Goal: Communication & Community: Answer question/provide support

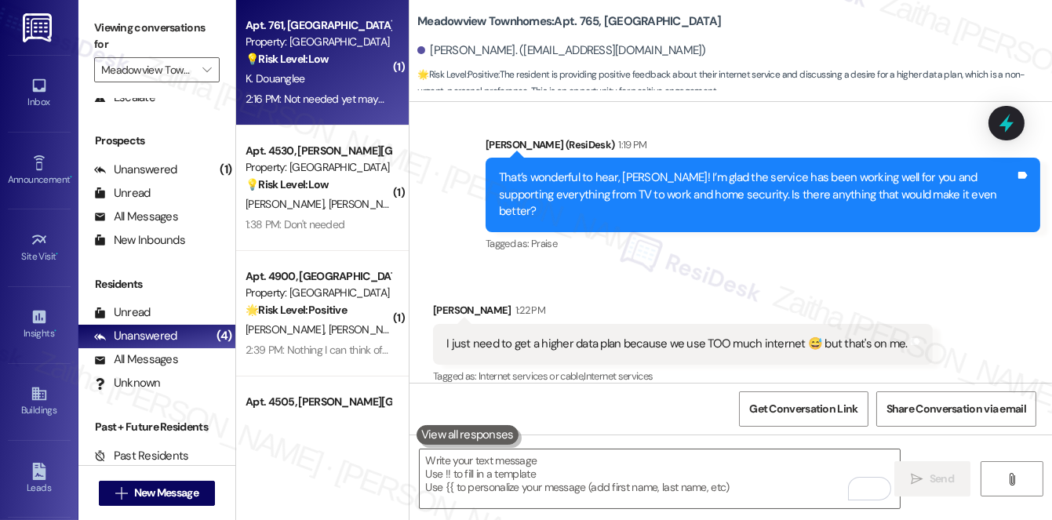
click at [340, 60] on div "💡 Risk Level: Low The resident indicates they do not currently need internet se…" at bounding box center [318, 59] width 145 height 16
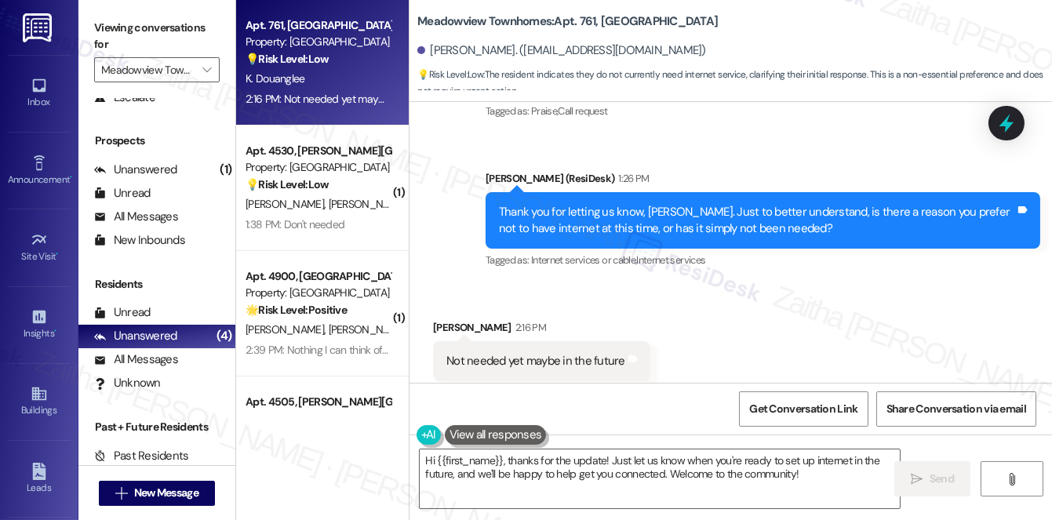
scroll to position [1965, 0]
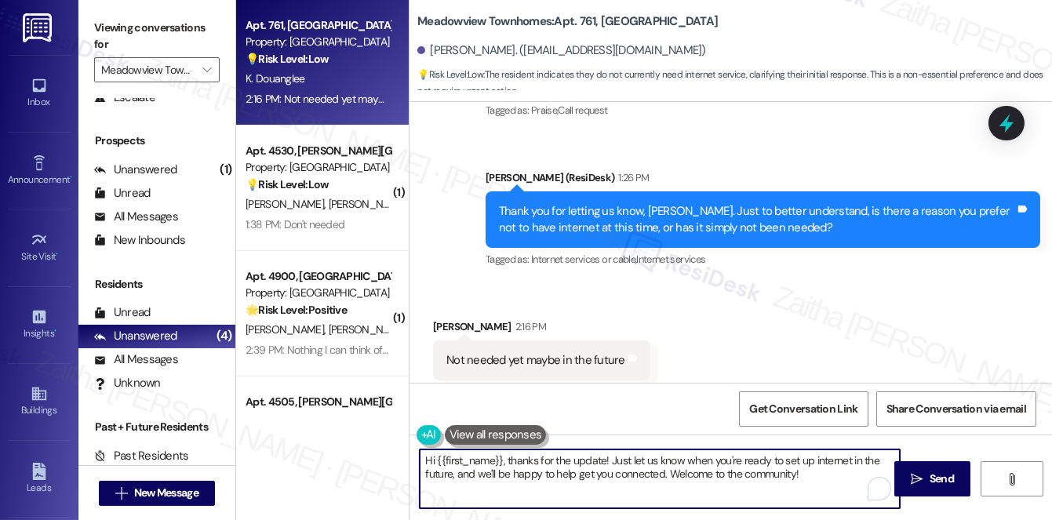
drag, startPoint x: 509, startPoint y: 461, endPoint x: 421, endPoint y: 454, distance: 88.9
click at [421, 457] on textarea "Hi {{first_name}}, thanks for the update! Just let us know when you're ready to…" at bounding box center [660, 479] width 480 height 59
drag, startPoint x: 530, startPoint y: 461, endPoint x: 722, endPoint y: 471, distance: 192.5
click at [721, 478] on textarea "Thanks for the update! Just let us know when you're ready to set up internet in…" at bounding box center [660, 479] width 480 height 59
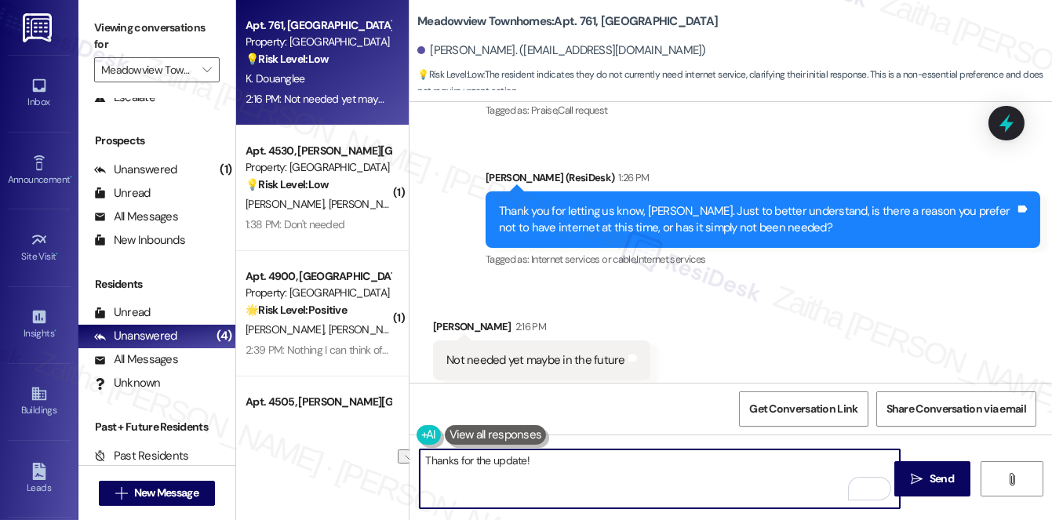
drag, startPoint x: 560, startPoint y: 469, endPoint x: 424, endPoint y: 468, distance: 136.5
click at [424, 468] on textarea "Thanks for the update!" at bounding box center [660, 479] width 480 height 59
click at [581, 463] on textarea "Thanks for the update!" at bounding box center [660, 479] width 480 height 59
click at [578, 458] on textarea "Thanks for the update!" at bounding box center [660, 479] width 480 height 59
paste textarea "We're gathering resident feedback to improve connectivity"
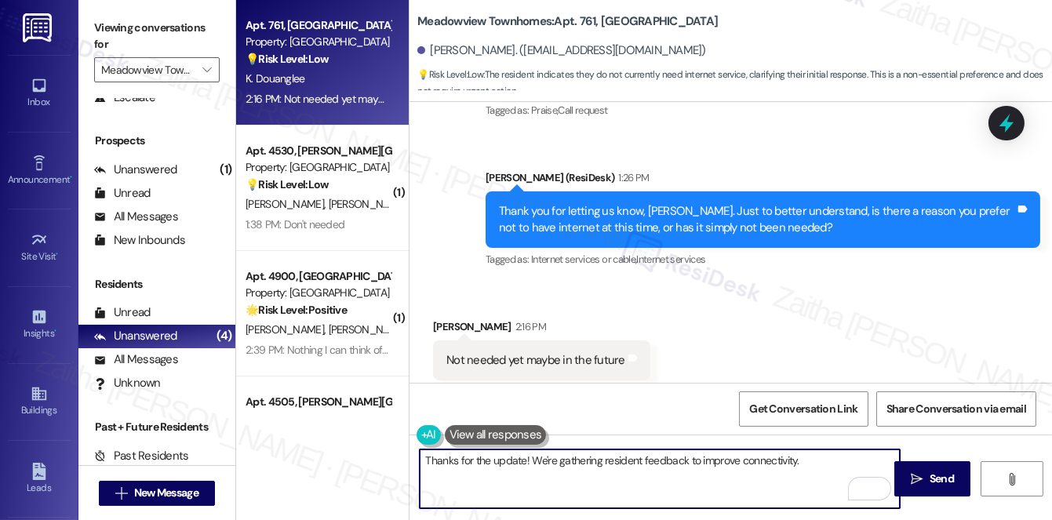
paste textarea "I appreciate the time and feedback you’ve shared"
drag, startPoint x: 428, startPoint y: 461, endPoint x: 590, endPoint y: 478, distance: 163.3
click at [590, 478] on textarea "Thanks for the update! We're gathering resident feedback to improve connectivit…" at bounding box center [660, 479] width 480 height 59
type textarea "T"
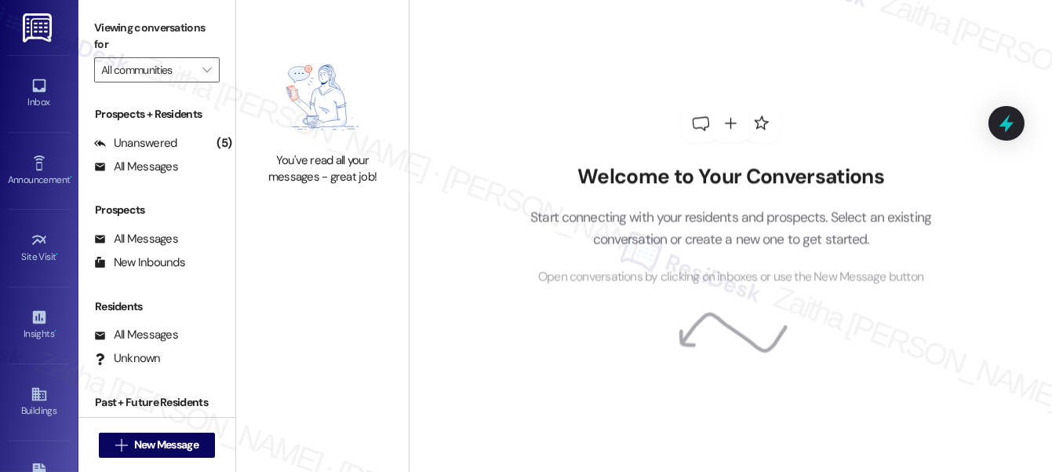
type input "Meadowview Townhomes"
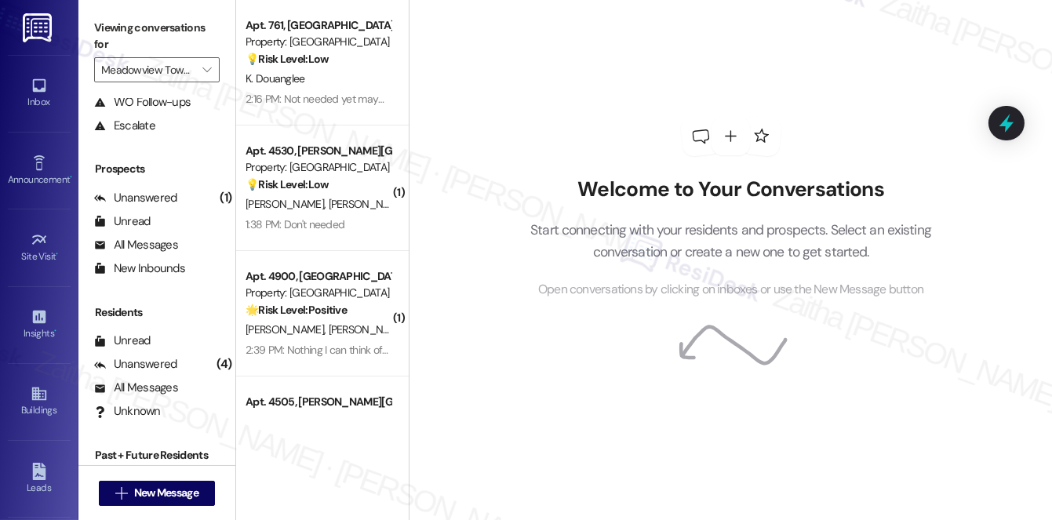
scroll to position [187, 0]
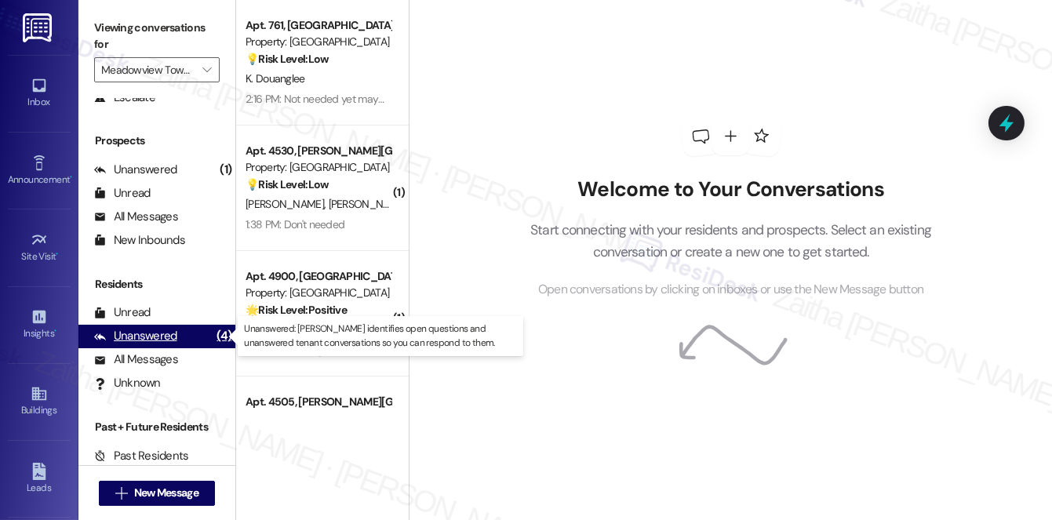
click at [167, 344] on div "Unanswered (4)" at bounding box center [156, 337] width 157 height 24
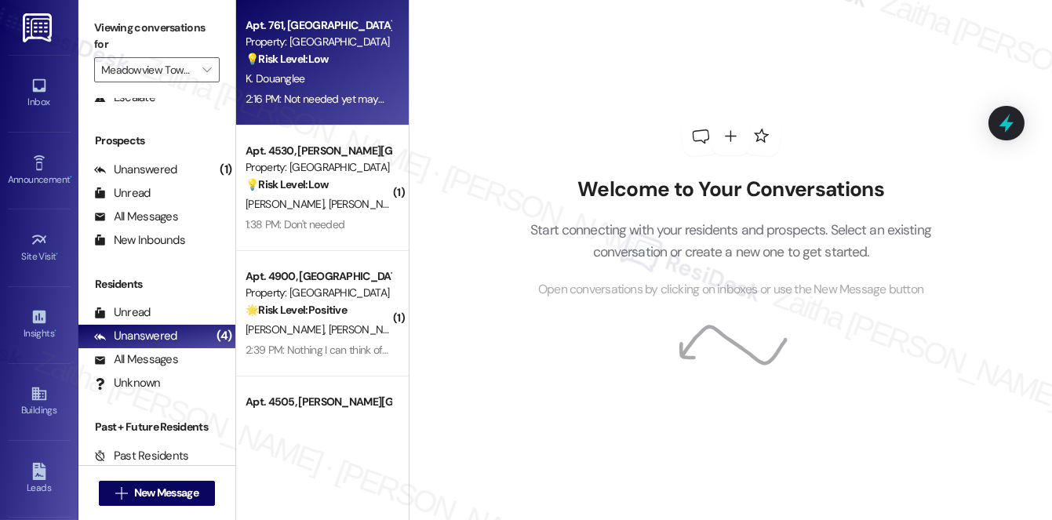
click at [374, 83] on div "K. Douanglee" at bounding box center [318, 79] width 148 height 20
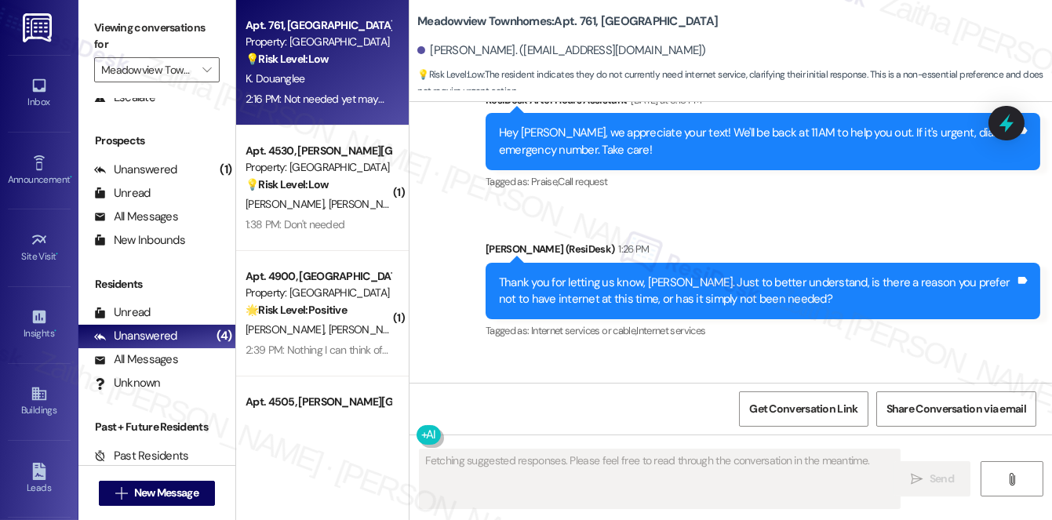
scroll to position [1965, 0]
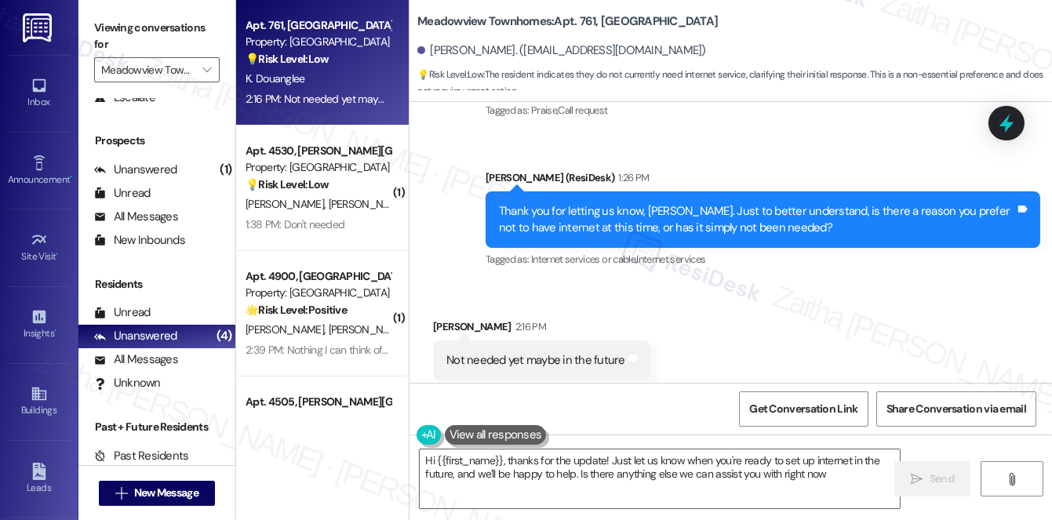
type textarea "Hi {{first_name}}, thanks for the update! Just let us know when you're ready to…"
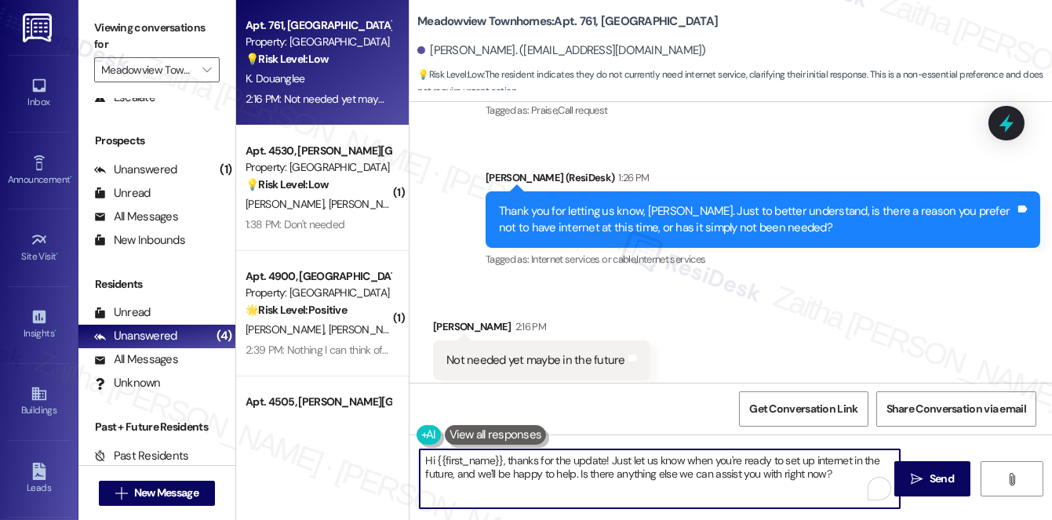
drag, startPoint x: 424, startPoint y: 463, endPoint x: 843, endPoint y: 490, distance: 419.8
click at [843, 491] on textarea "Hi {{first_name}}, thanks for the update! Just let us know when you're ready to…" at bounding box center [660, 479] width 480 height 59
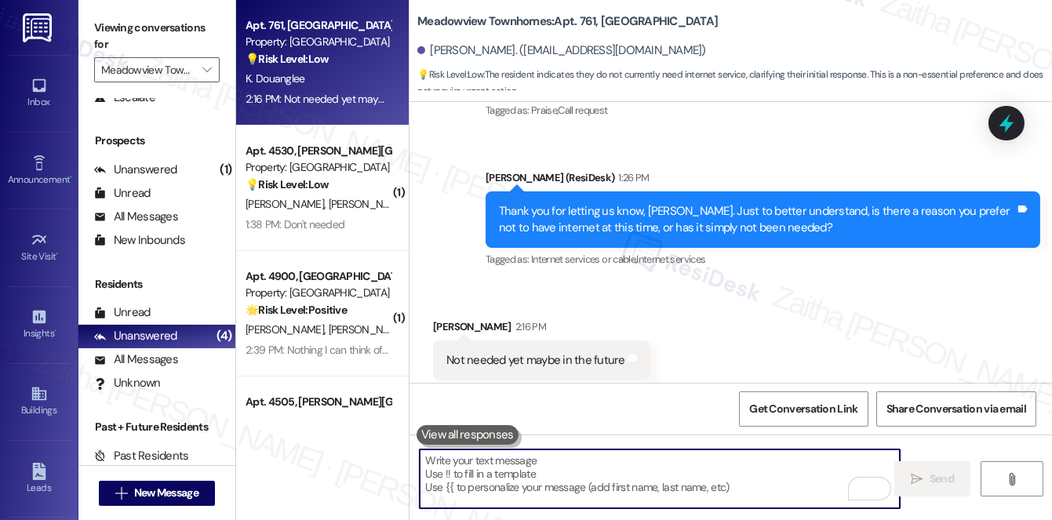
paste textarea "Thanks for the update! We’re gathering resident feedback to help improve connec…"
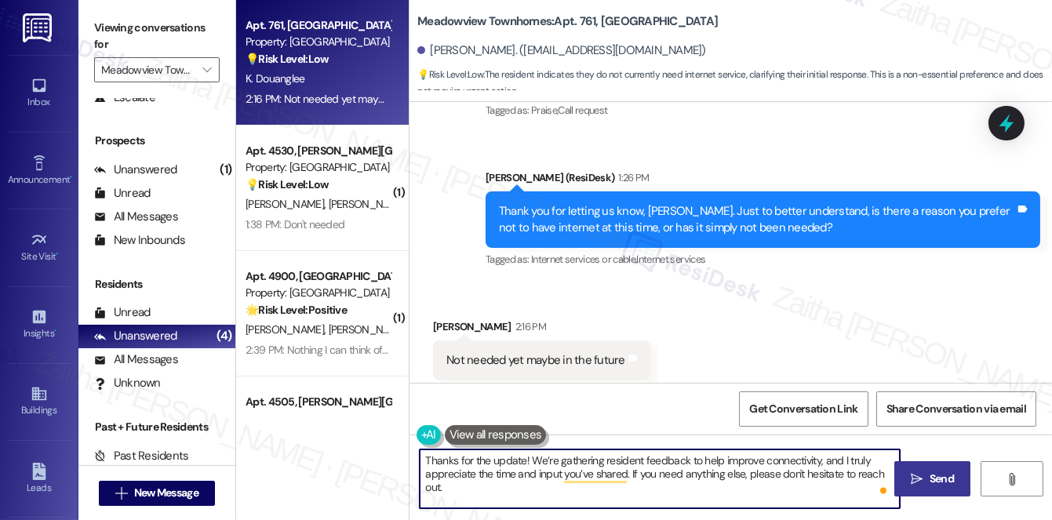
type textarea "Thanks for the update! We’re gathering resident feedback to help improve connec…"
click at [957, 480] on button " Send" at bounding box center [932, 478] width 76 height 35
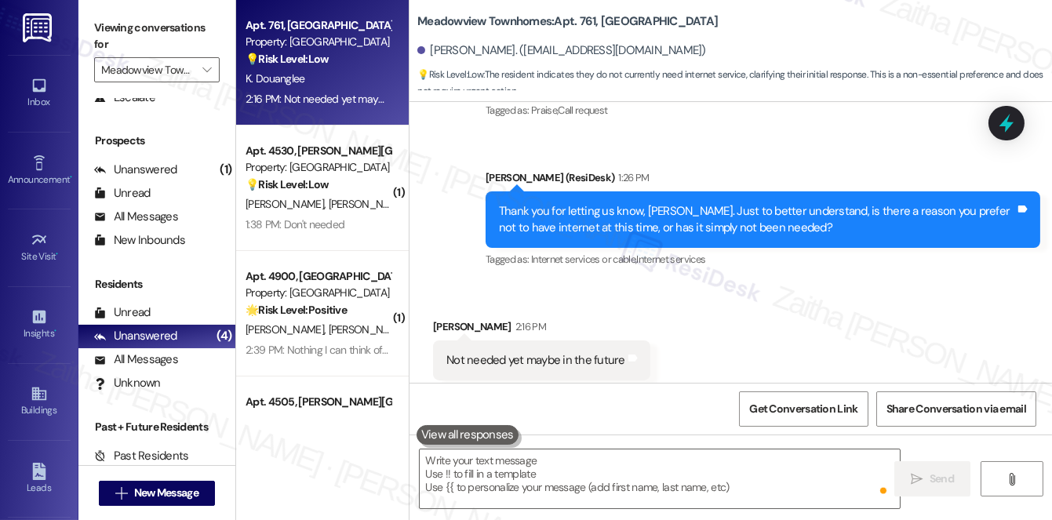
scroll to position [1964, 0]
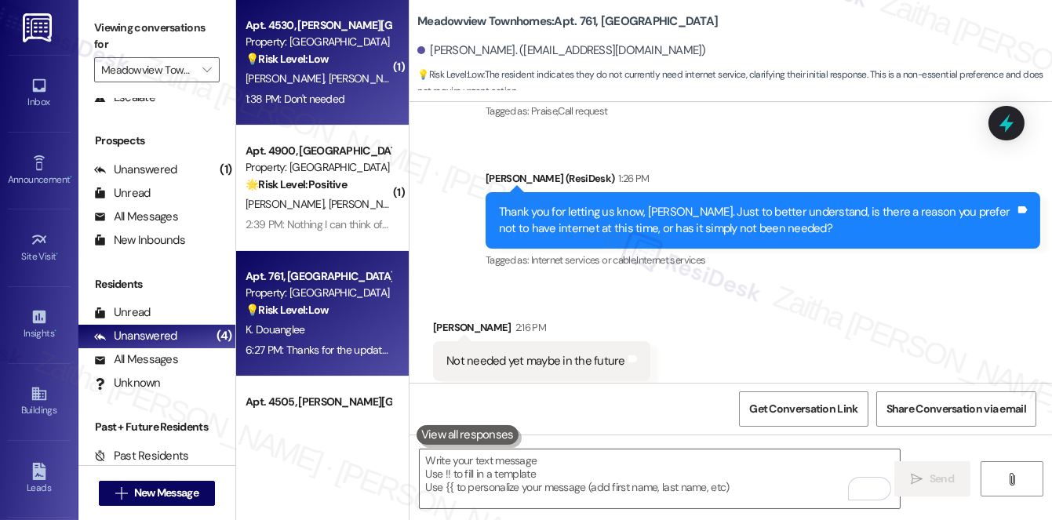
click at [344, 103] on div "1:38 PM: Don't needed 1:38 PM: Don't needed" at bounding box center [318, 99] width 148 height 20
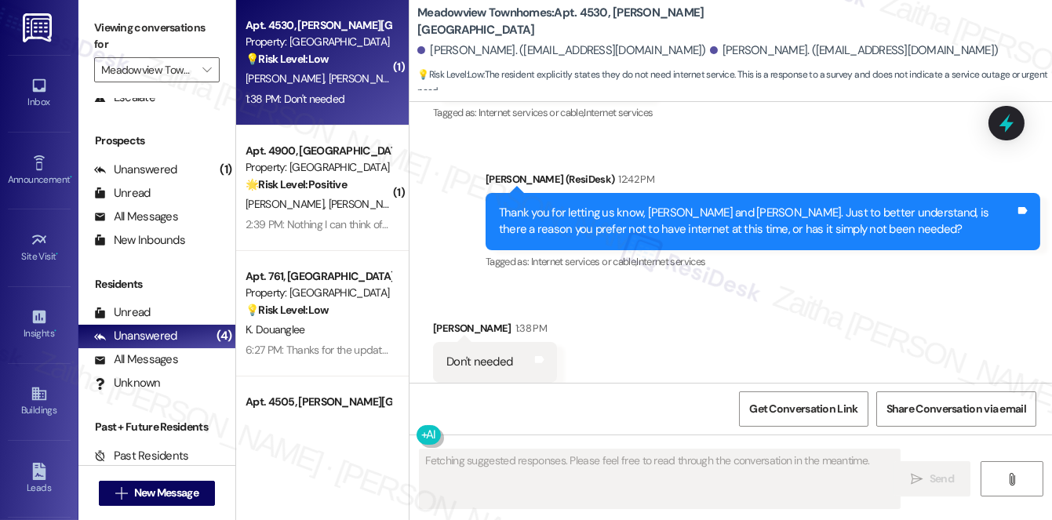
scroll to position [1866, 0]
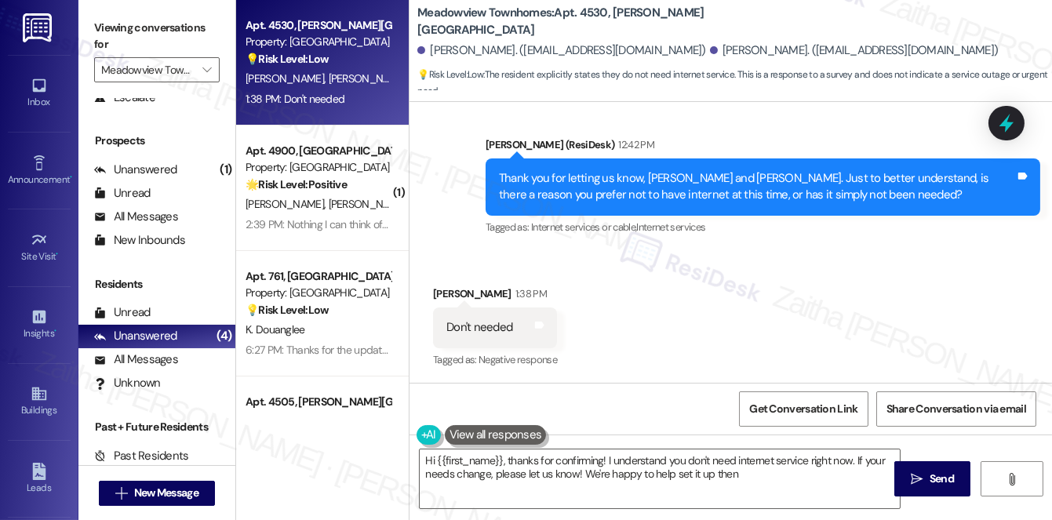
type textarea "Hi {{first_name}}, thanks for confirming! I understand you don't need internet …"
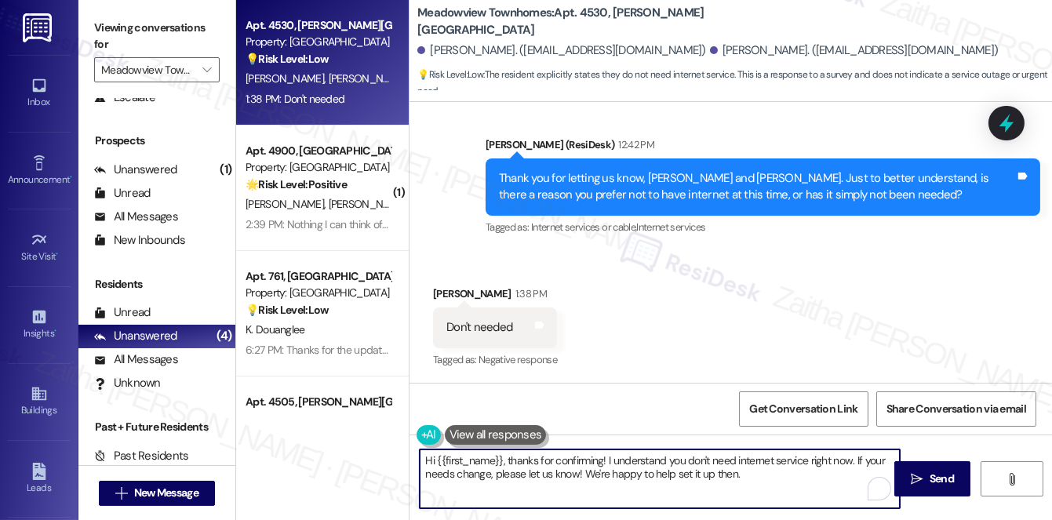
drag, startPoint x: 422, startPoint y: 462, endPoint x: 766, endPoint y: 489, distance: 344.7
click at [765, 490] on textarea "Hi {{first_name}}, thanks for confirming! I understand you don't need internet …" at bounding box center [660, 479] width 480 height 59
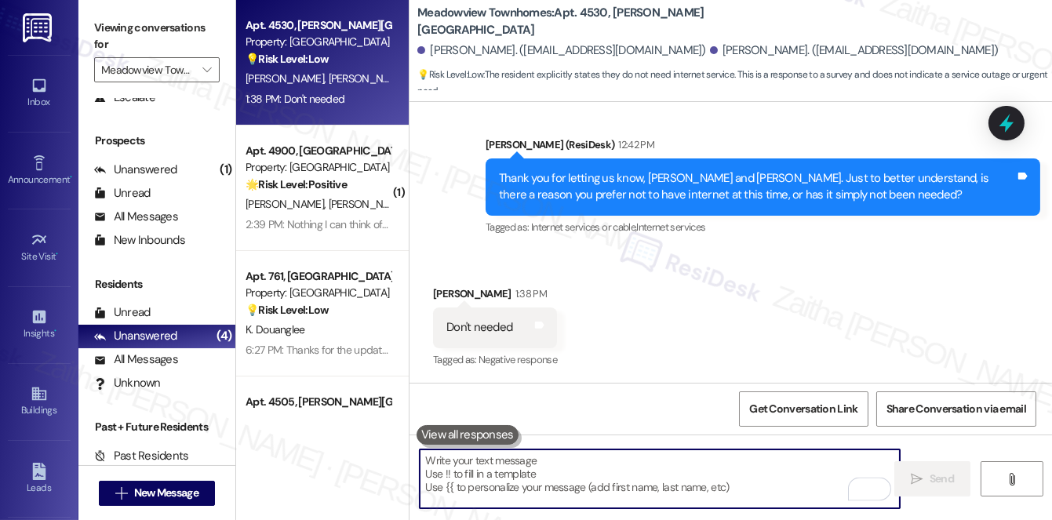
paste textarea "Thanks for the update! We’re gathering resident feedback to help improve connec…"
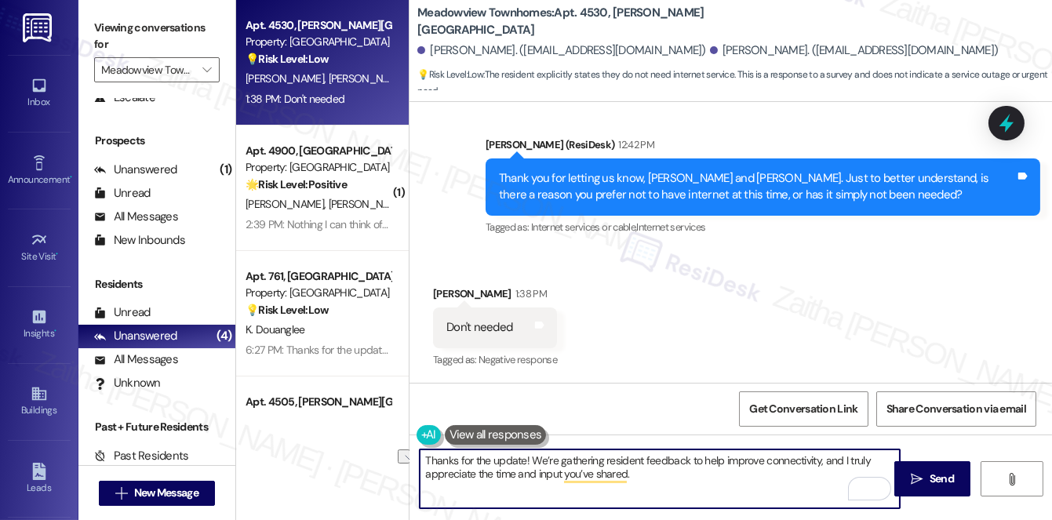
drag, startPoint x: 523, startPoint y: 459, endPoint x: 418, endPoint y: 458, distance: 104.4
click at [420, 458] on textarea "Thanks for the update! We’re gathering resident feedback to help improve connec…" at bounding box center [660, 479] width 480 height 59
click at [625, 479] on textarea "Got it! We’re gathering resident feedback to help improve connectivity, and I t…" at bounding box center [660, 479] width 480 height 59
paste textarea "Please feel free to reach out if you have other concerns or home-related issues…"
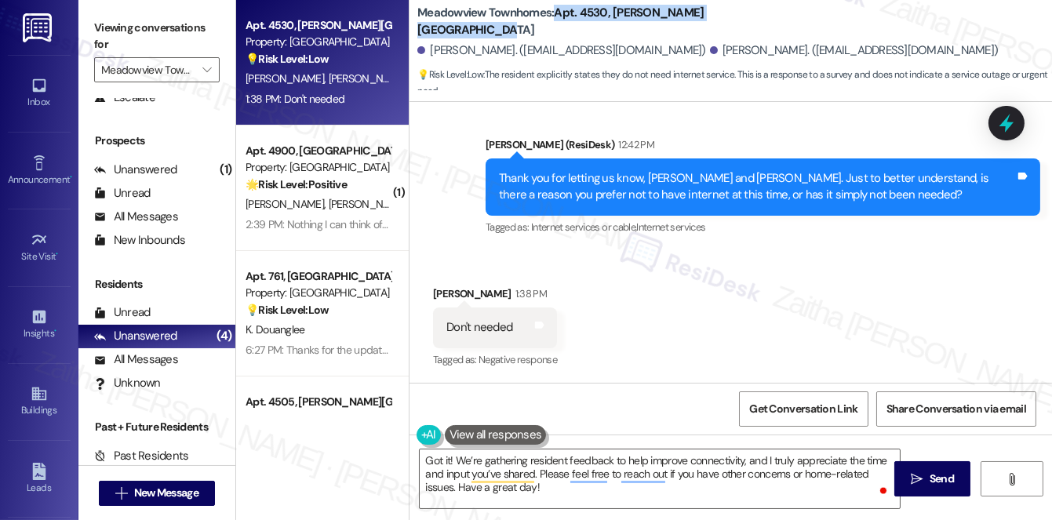
drag, startPoint x: 555, startPoint y: 15, endPoint x: 565, endPoint y: 26, distance: 15.0
click at [565, 26] on b "Meadowview Townhomes: Apt. 4530, Baugh Meadowview Apartments" at bounding box center [574, 22] width 314 height 34
copy b "Apt. 4530, [PERSON_NAME][GEOGRAPHIC_DATA]"
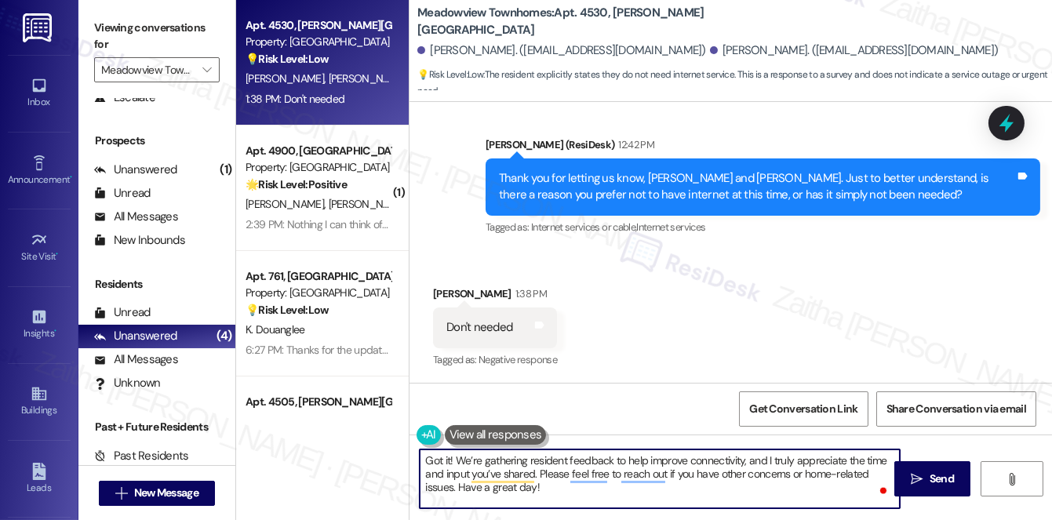
click at [521, 486] on textarea "Got it! We’re gathering resident feedback to help improve connectivity, and I t…" at bounding box center [660, 479] width 480 height 59
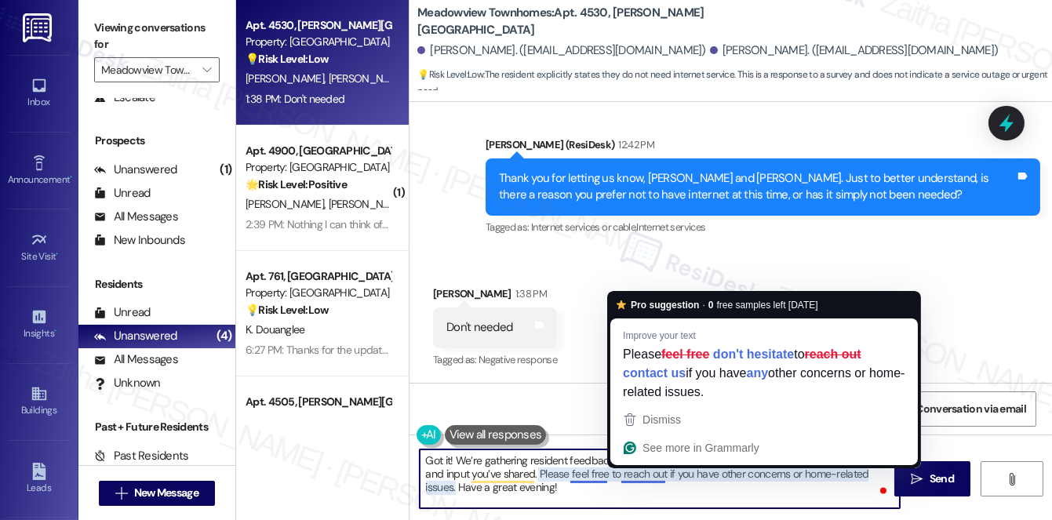
click at [579, 471] on textarea "Got it! We’re gathering resident feedback to help improve connectivity, and I t…" at bounding box center [660, 479] width 480 height 59
click at [914, 413] on button "Dismiss" at bounding box center [764, 420] width 301 height 28
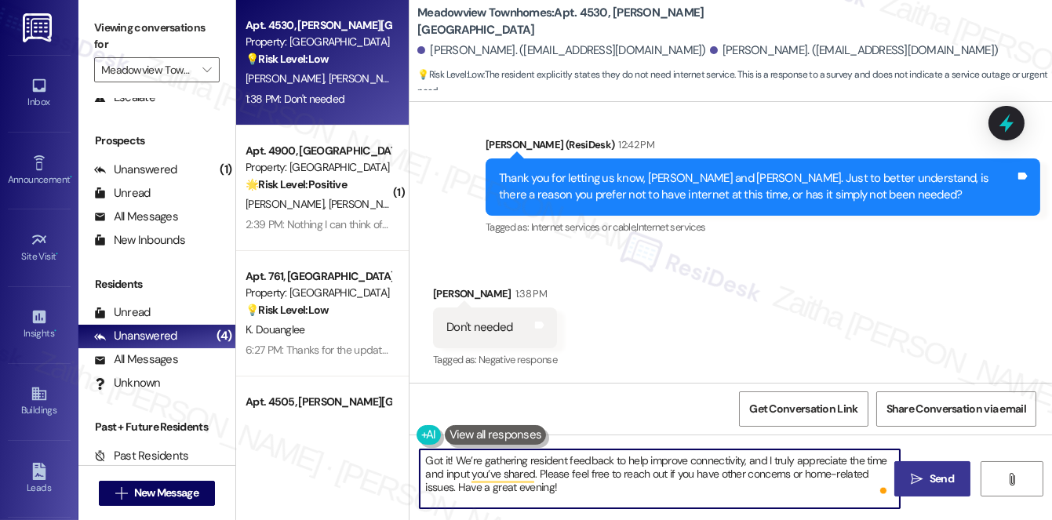
type textarea "Got it! We’re gathering resident feedback to help improve connectivity, and I t…"
click at [947, 477] on span "Send" at bounding box center [942, 479] width 24 height 16
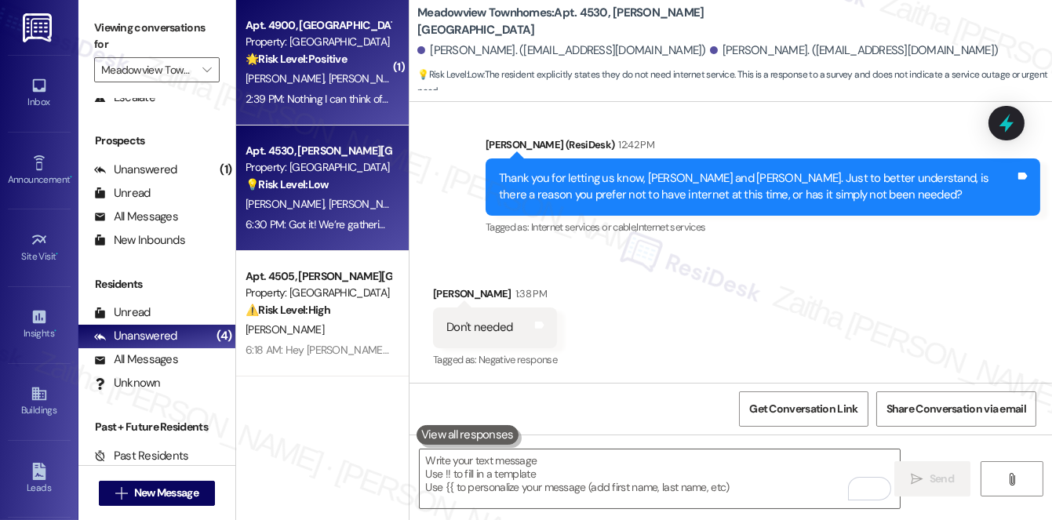
click at [351, 85] on div "N. Ellis T. Brooks" at bounding box center [318, 79] width 148 height 20
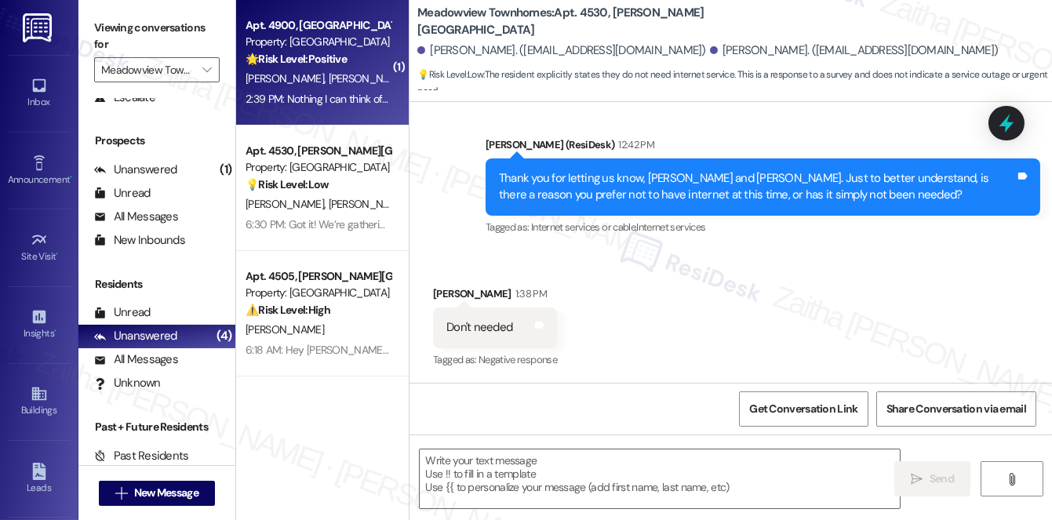
type textarea "Fetching suggested responses. Please feel free to read through the conversation…"
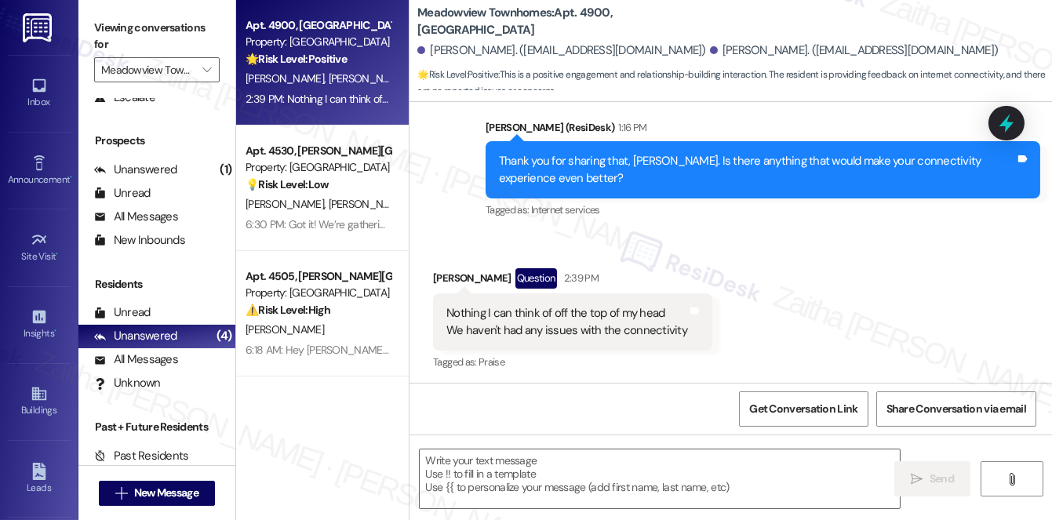
scroll to position [2490, 0]
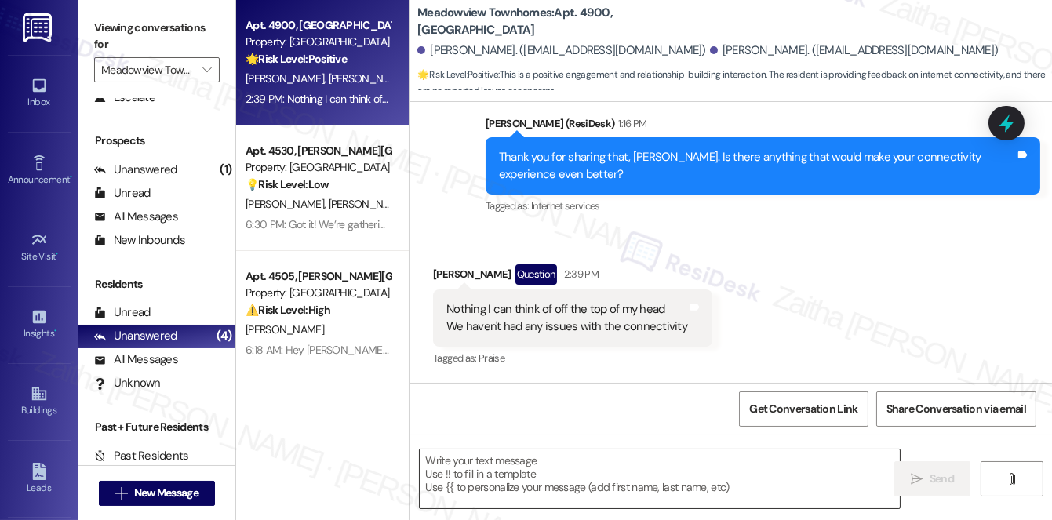
click at [486, 474] on textarea at bounding box center [660, 479] width 480 height 59
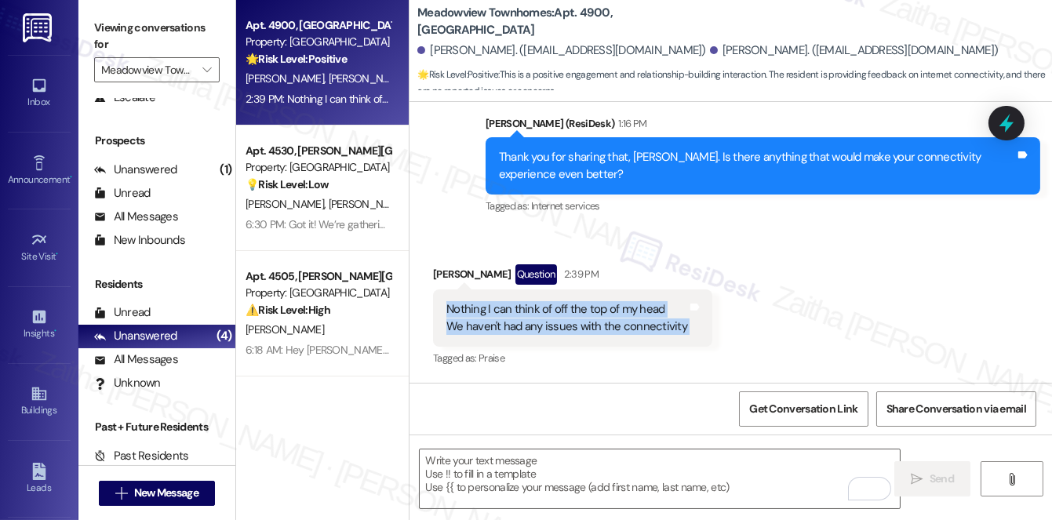
drag, startPoint x: 445, startPoint y: 306, endPoint x: 708, endPoint y: 335, distance: 264.5
click at [708, 335] on div "Received via SMS Tannette Brooks Question 2:39 PM Nothing I can think of off th…" at bounding box center [572, 317] width 303 height 129
copy div "Nothing I can think of off the top of my head We haven't had any issues with th…"
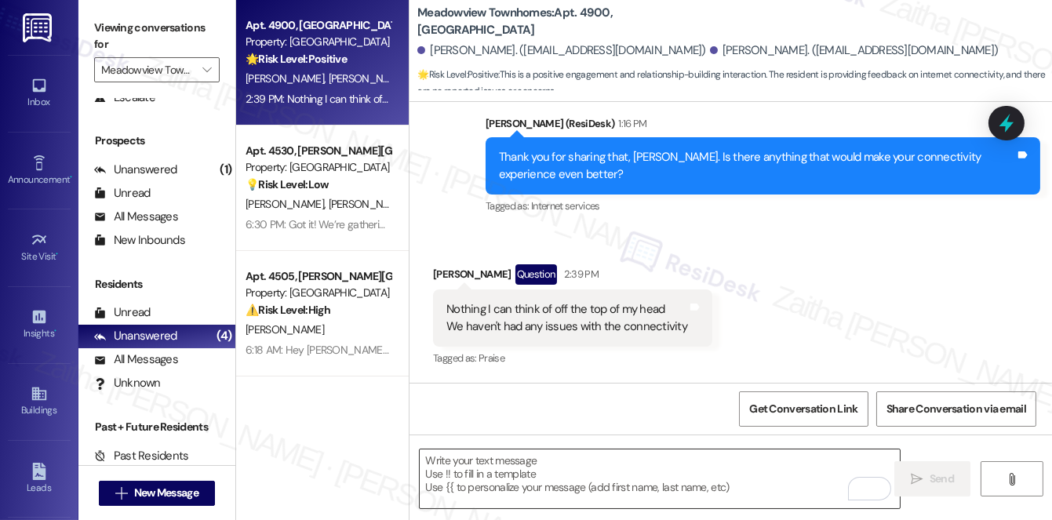
click at [570, 461] on textarea "To enrich screen reader interactions, please activate Accessibility in Grammarl…" at bounding box center [660, 479] width 480 height 59
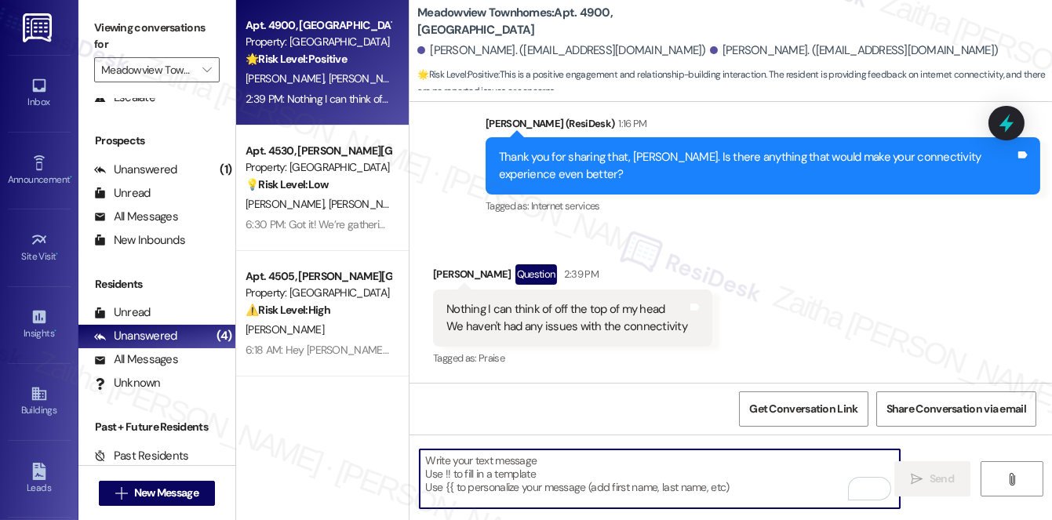
paste textarea "Good to hear—thanks for letting me know!"
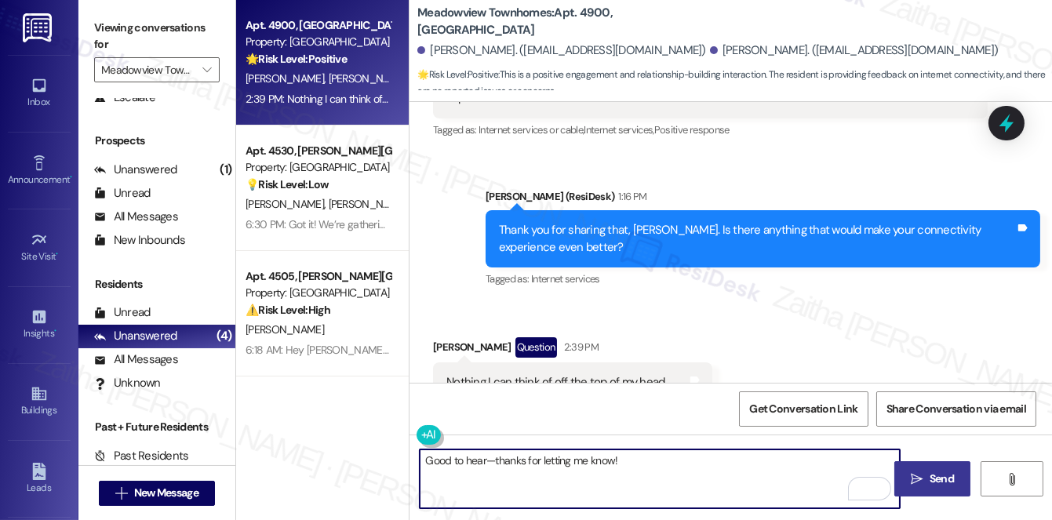
scroll to position [2418, 0]
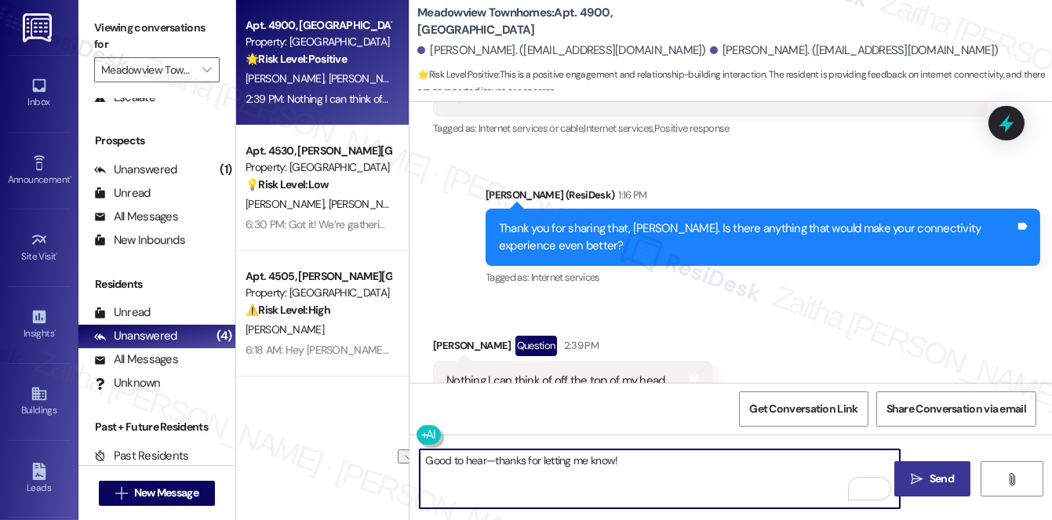
drag, startPoint x: 494, startPoint y: 461, endPoint x: 410, endPoint y: 454, distance: 83.4
click at [411, 454] on div "Good to hear—thanks for letting me know!" at bounding box center [652, 479] width 482 height 60
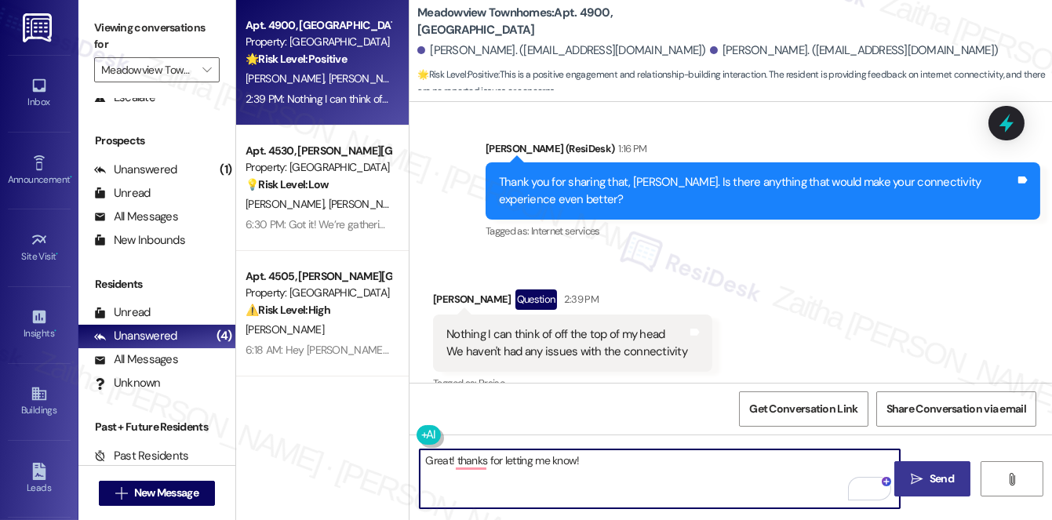
scroll to position [2490, 0]
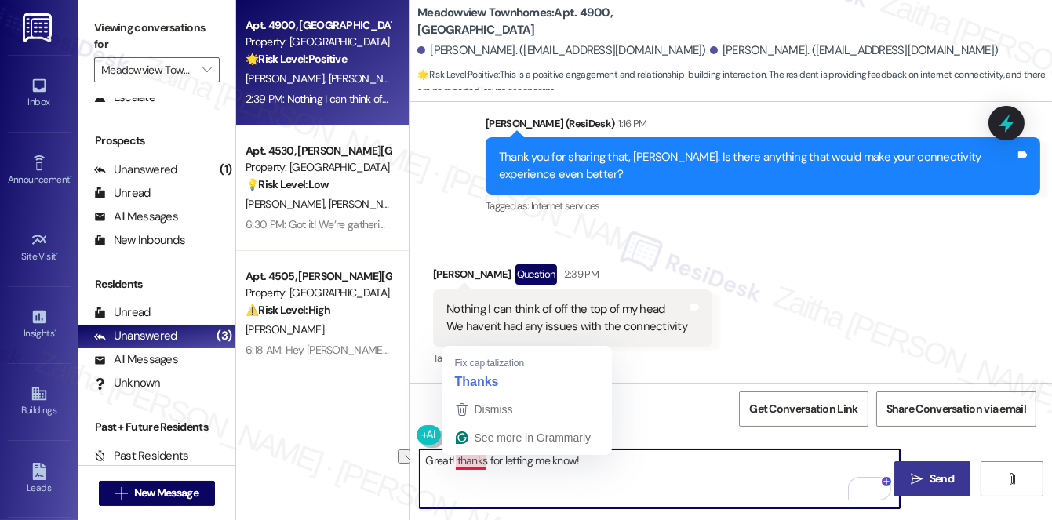
drag, startPoint x: 456, startPoint y: 461, endPoint x: 636, endPoint y: 465, distance: 179.7
click at [632, 468] on textarea "Great! thanks for letting me know!" at bounding box center [660, 479] width 480 height 59
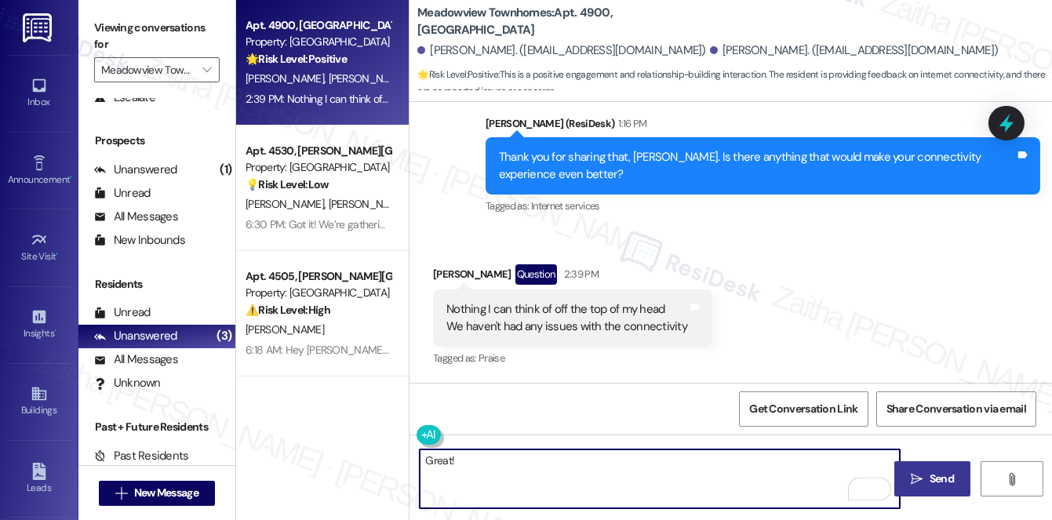
paste textarea "Thanks so much for sharing your experience—it really helps us understand what m…"
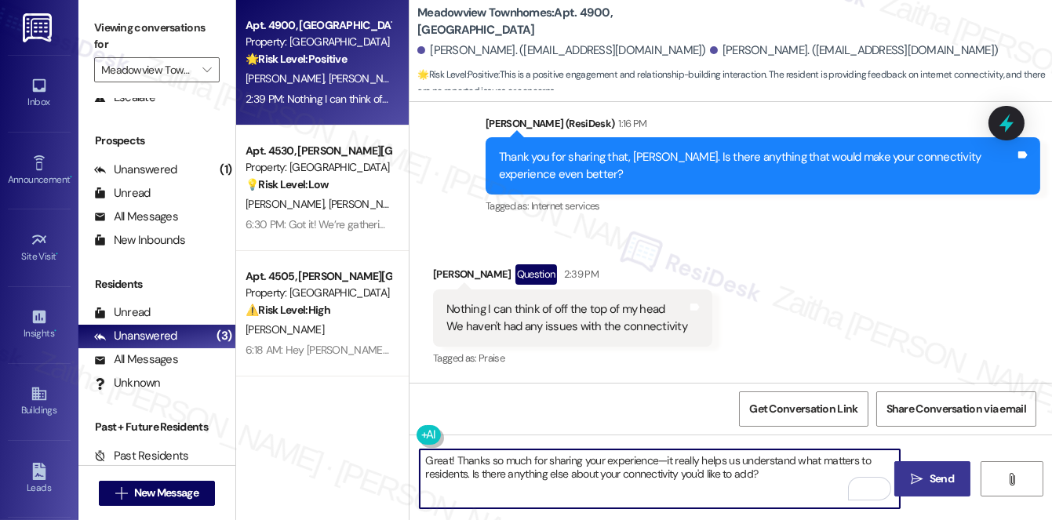
type textarea "Great! Thanks so much for sharing your experience—it really helps us understand…"
click at [925, 477] on span " Send" at bounding box center [932, 479] width 49 height 16
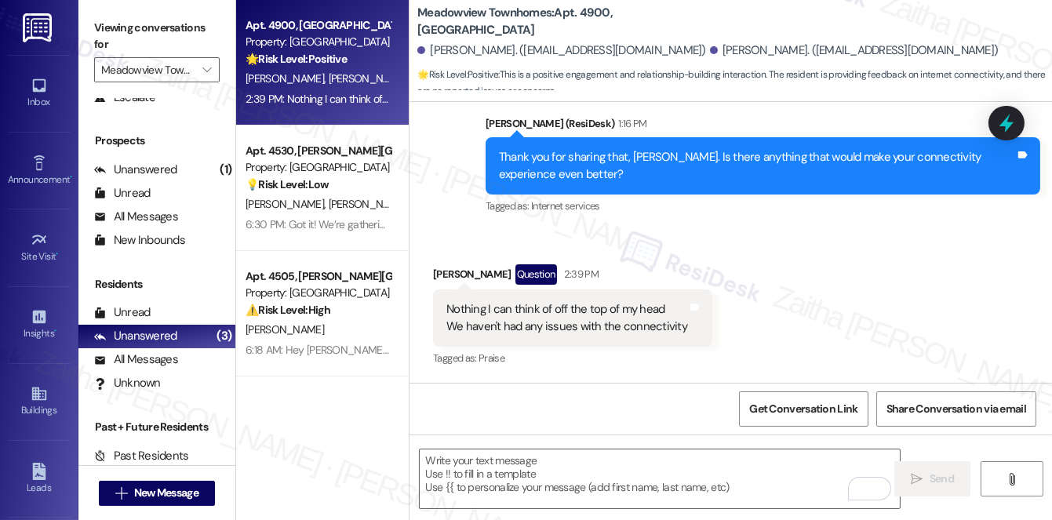
scroll to position [2489, 0]
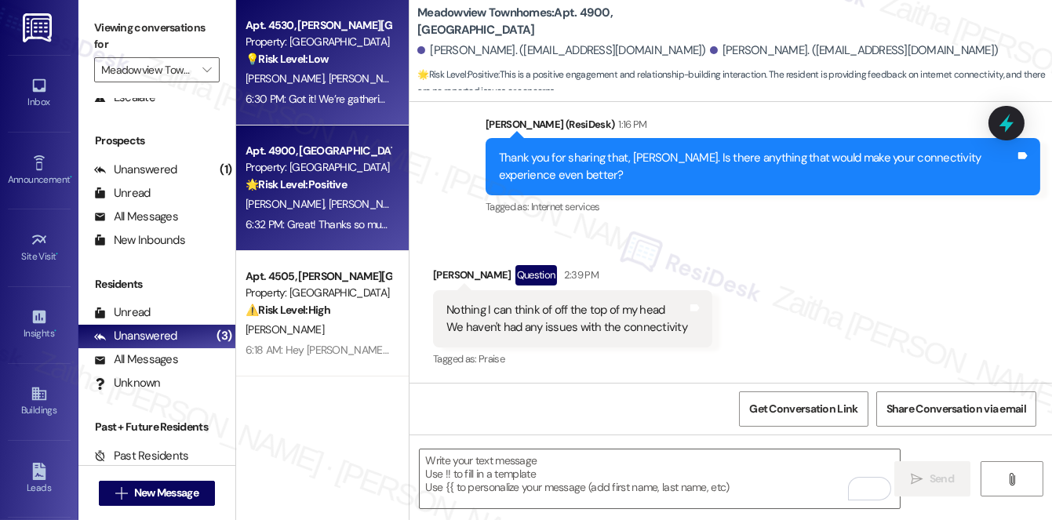
click at [357, 65] on div "💡 Risk Level: Low The resident explicitly states they do not need internet serv…" at bounding box center [318, 59] width 145 height 16
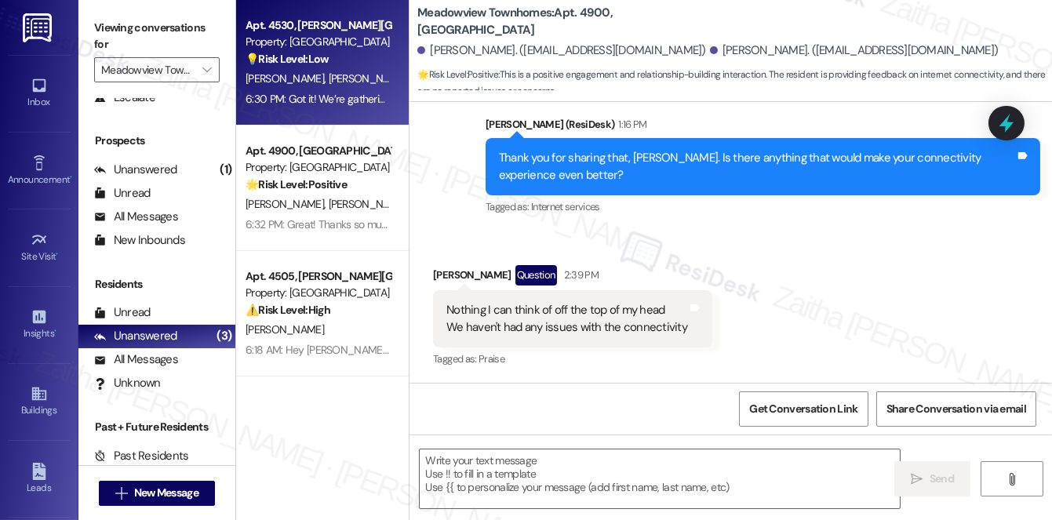
type textarea "Fetching suggested responses. Please feel free to read through the conversation…"
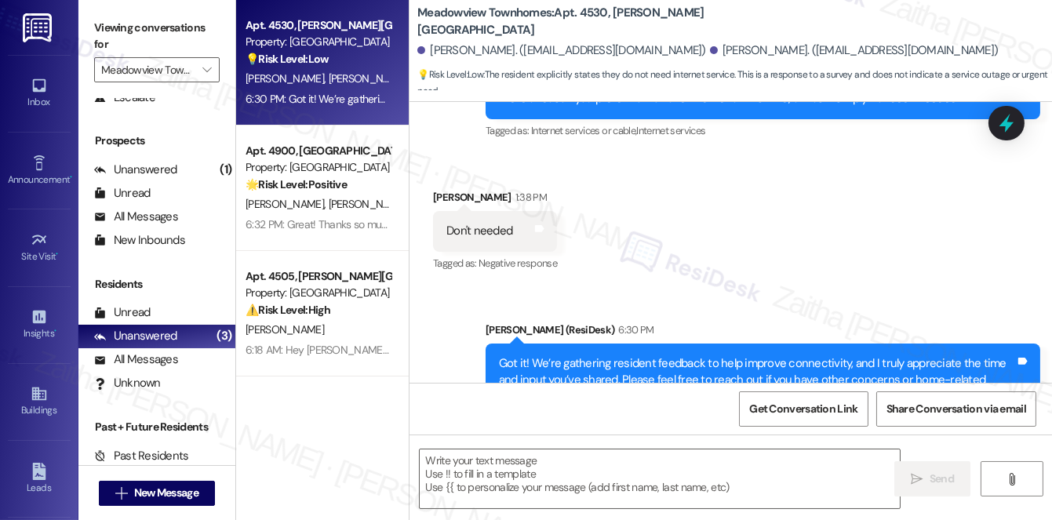
scroll to position [1962, 0]
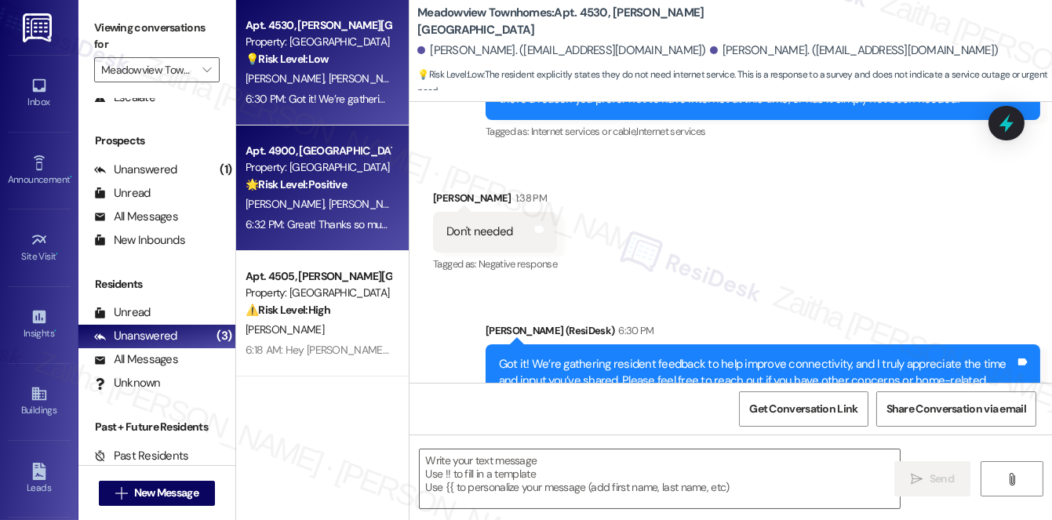
click at [362, 208] on div "N. Ellis T. Brooks" at bounding box center [318, 205] width 148 height 20
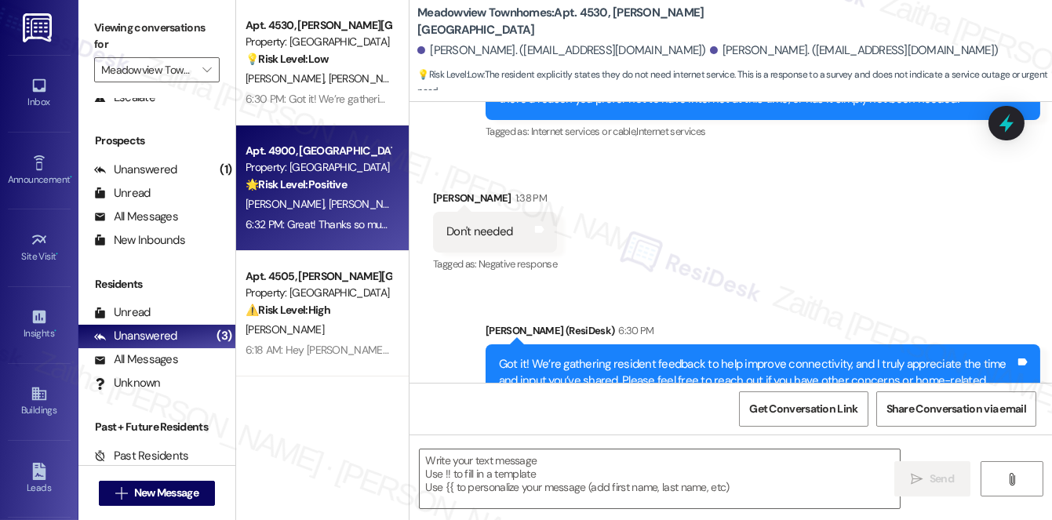
type textarea "Fetching suggested responses. Please feel free to read through the conversation…"
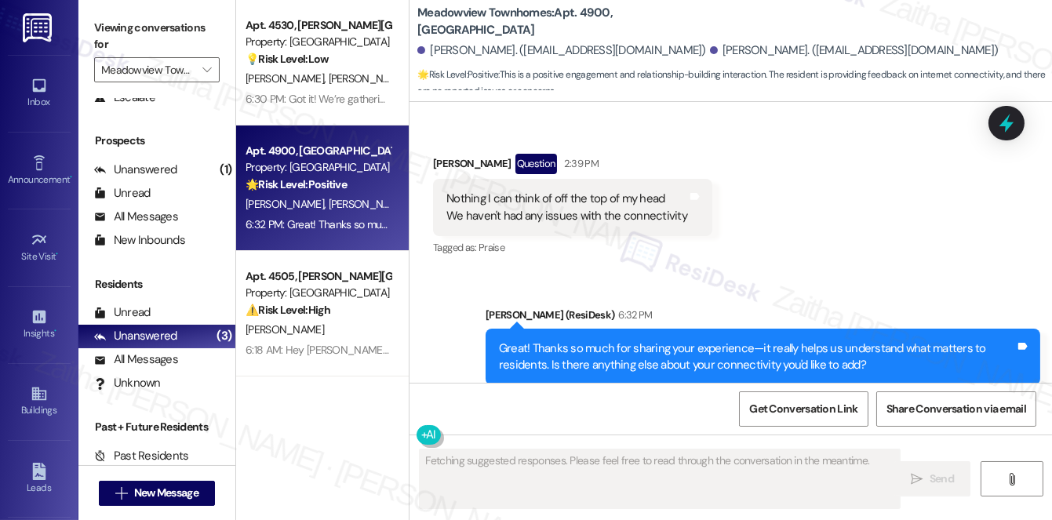
scroll to position [2638, 0]
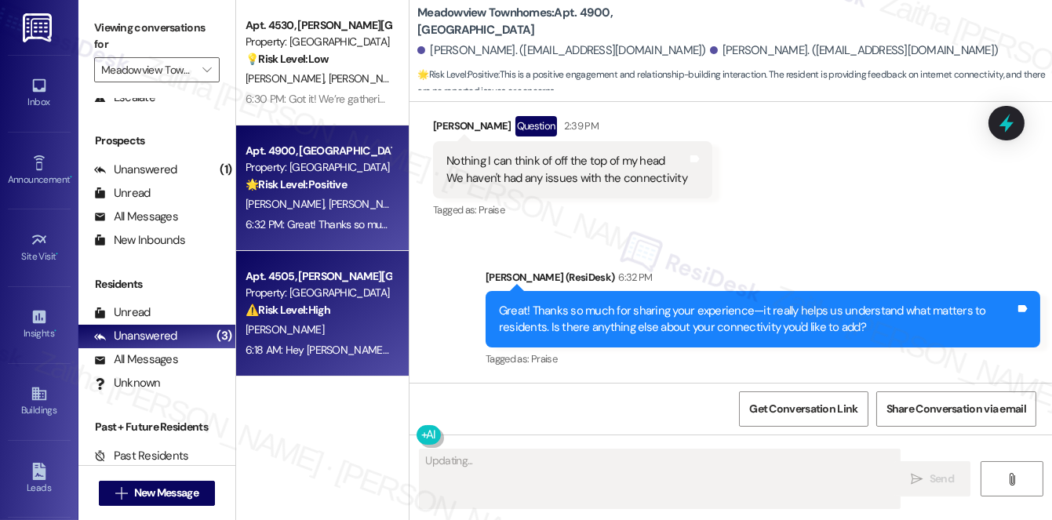
click at [368, 332] on div "[PERSON_NAME]" at bounding box center [318, 330] width 148 height 20
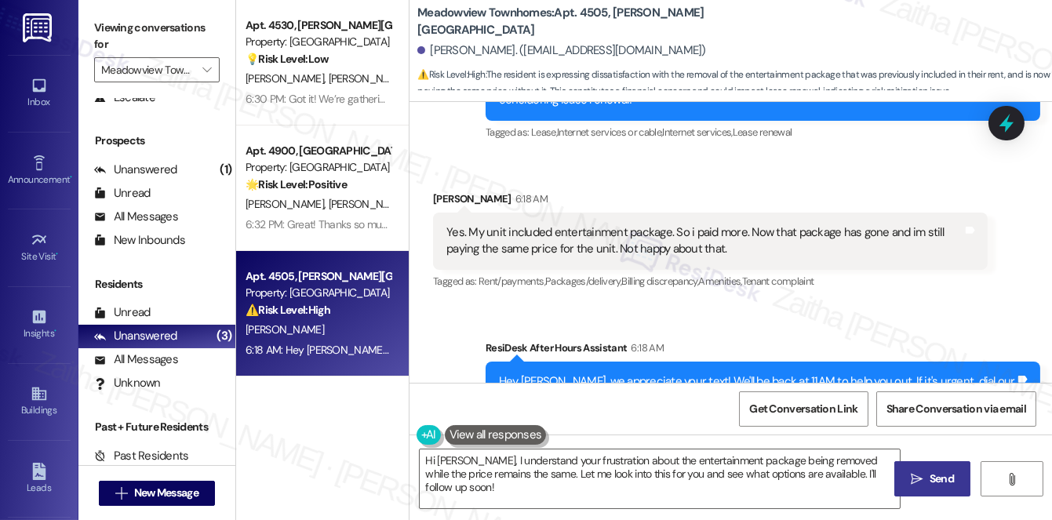
scroll to position [1419, 0]
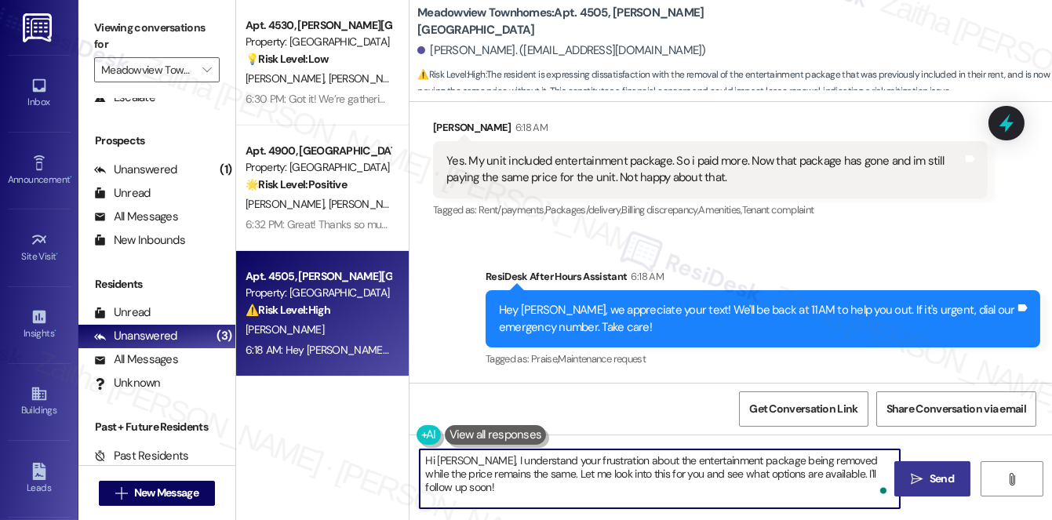
drag, startPoint x: 472, startPoint y: 461, endPoint x: 418, endPoint y: 457, distance: 53.5
click at [420, 461] on textarea "Hi Antoine, I understand your frustration about the entertainment package being…" at bounding box center [660, 479] width 480 height 59
drag, startPoint x: 625, startPoint y: 473, endPoint x: 634, endPoint y: 483, distance: 13.9
click at [634, 483] on textarea "Thank you for letting me know. I understand your frustration about the entertai…" at bounding box center [660, 479] width 480 height 59
type textarea "Thank you for letting me know. I understand your frustration about the entertai…"
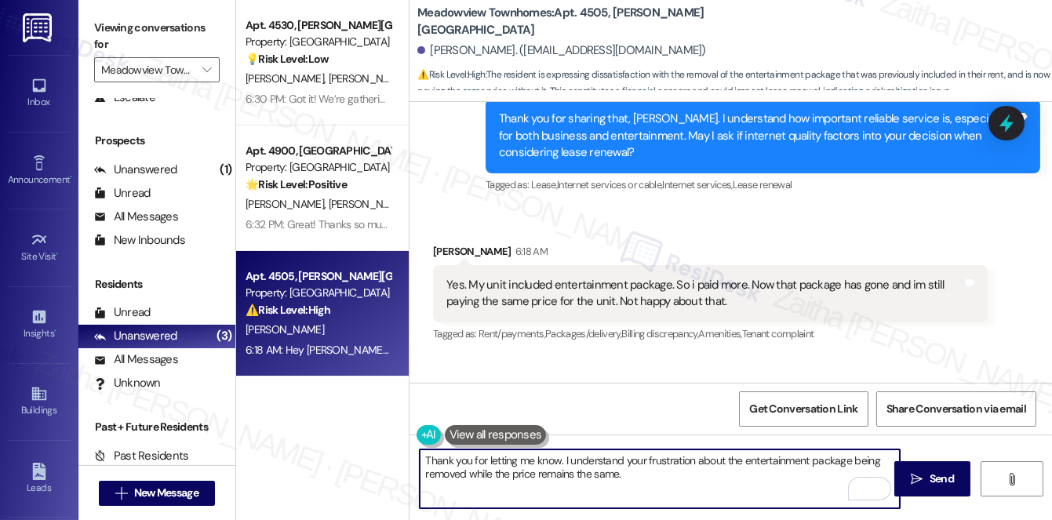
scroll to position [1347, 0]
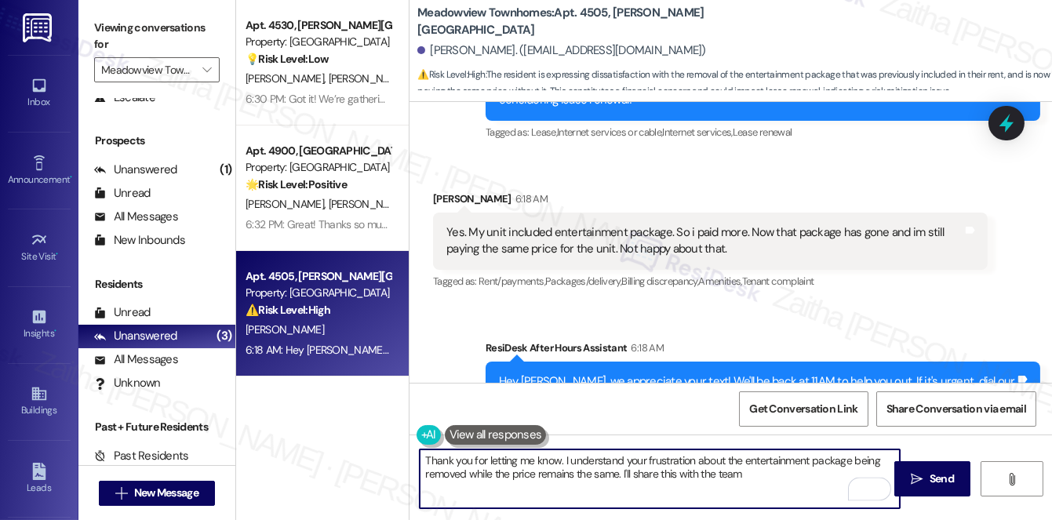
type textarea "Thank you for letting me know. I understand your frustration about the entertai…"
drag, startPoint x: 421, startPoint y: 466, endPoint x: 777, endPoint y: 475, distance: 355.6
click at [777, 479] on textarea "Thank you for letting me know. I understand your frustration about the entertai…" at bounding box center [660, 479] width 480 height 59
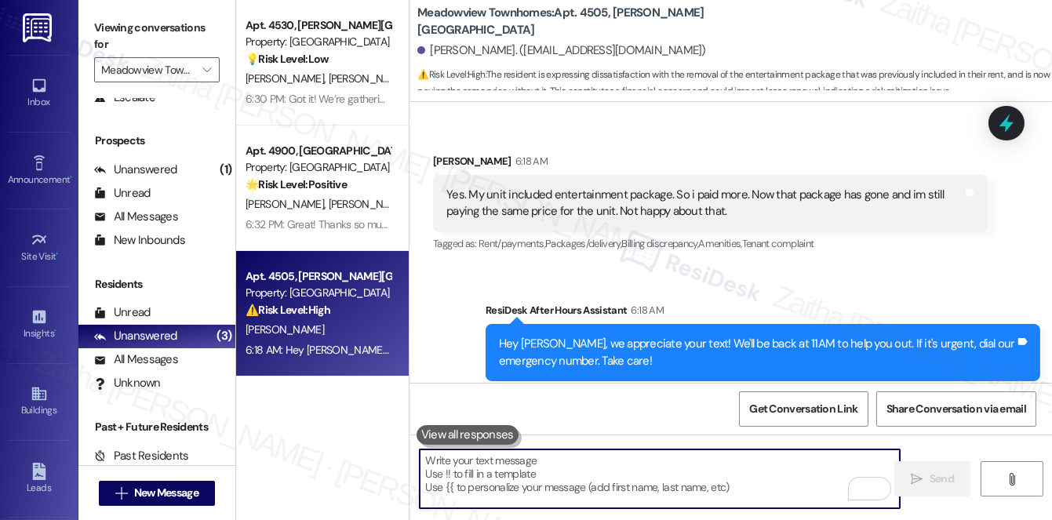
scroll to position [1419, 0]
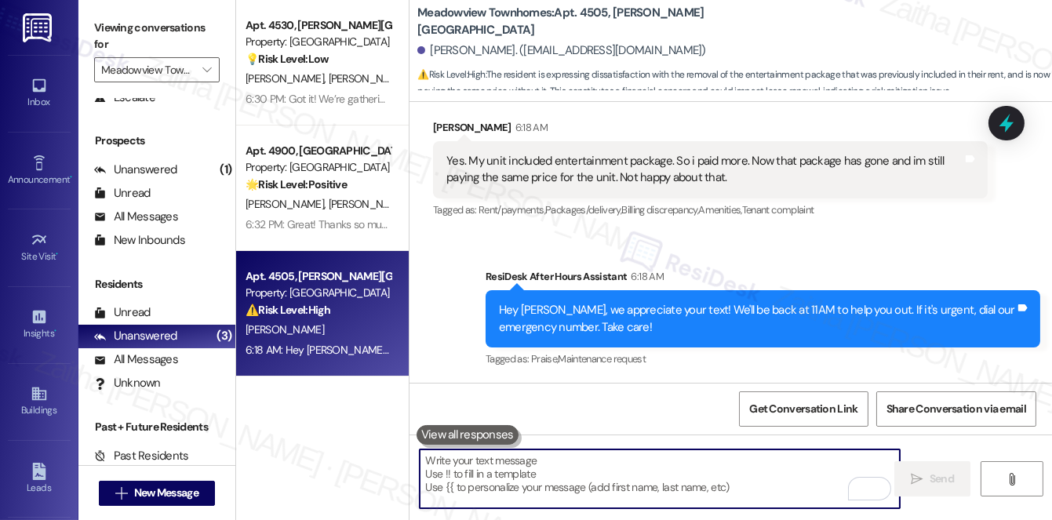
paste textarea "Thank you for letting me know. I understand your frustration with the entertain…"
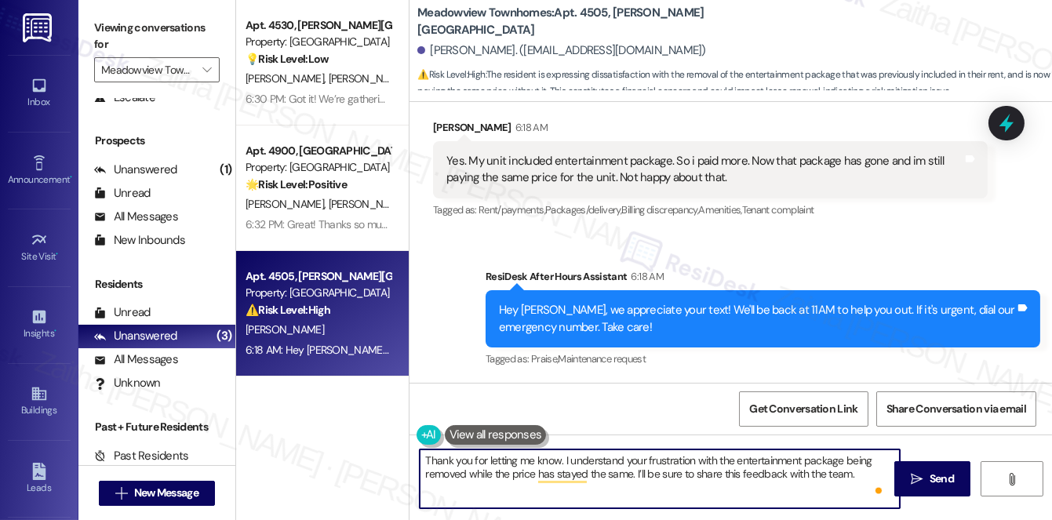
paste textarea "Thanks so much for sharing your experience—it really helps us understand what m…"
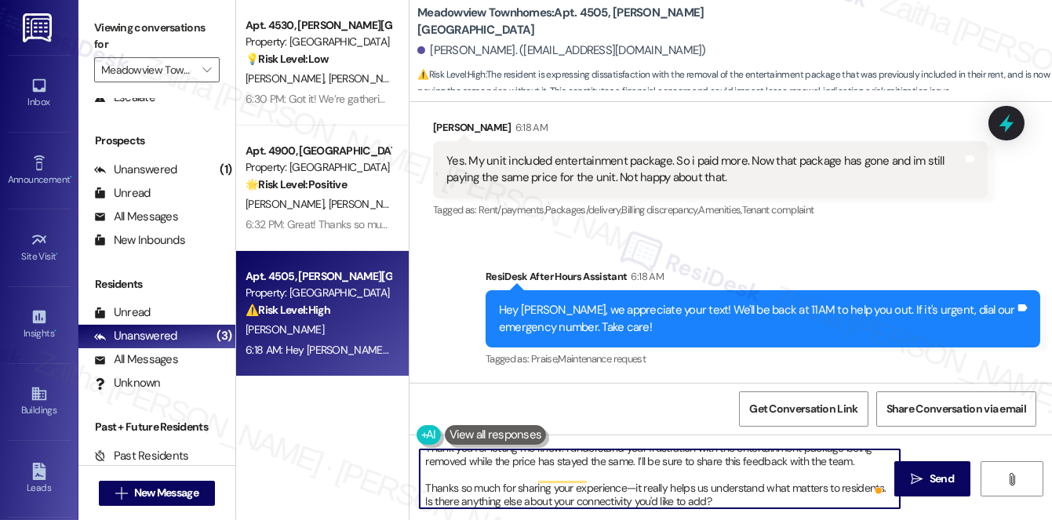
scroll to position [13, 0]
type textarea "Thank you for letting me know. I understand your frustration with the entertain…"
click at [931, 472] on span "Send" at bounding box center [942, 479] width 24 height 16
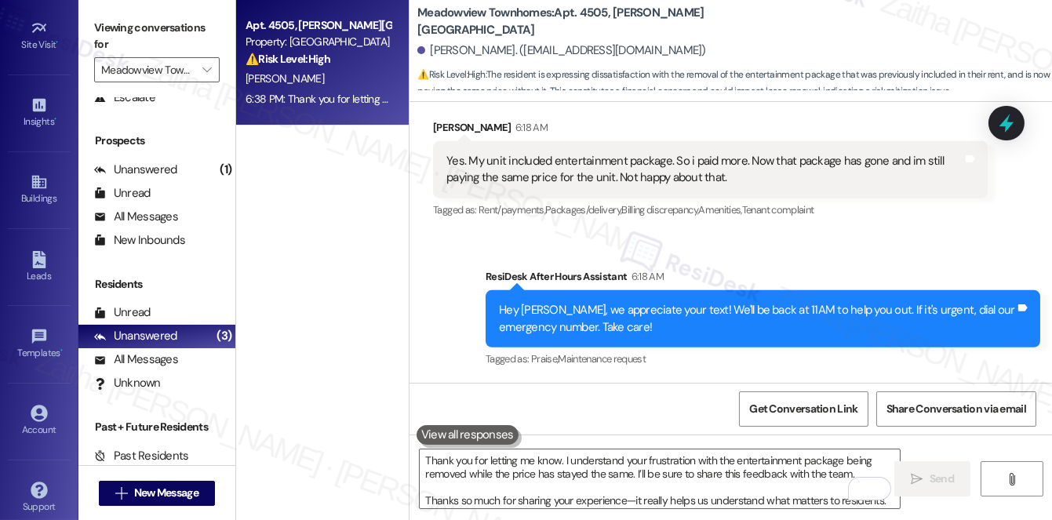
scroll to position [222, 0]
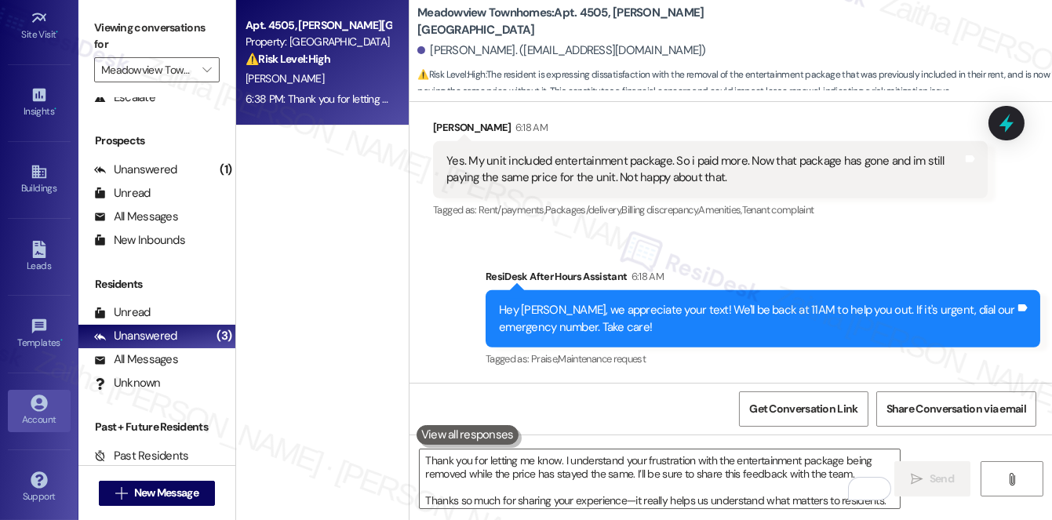
click at [30, 412] on div "Account" at bounding box center [39, 420] width 78 height 16
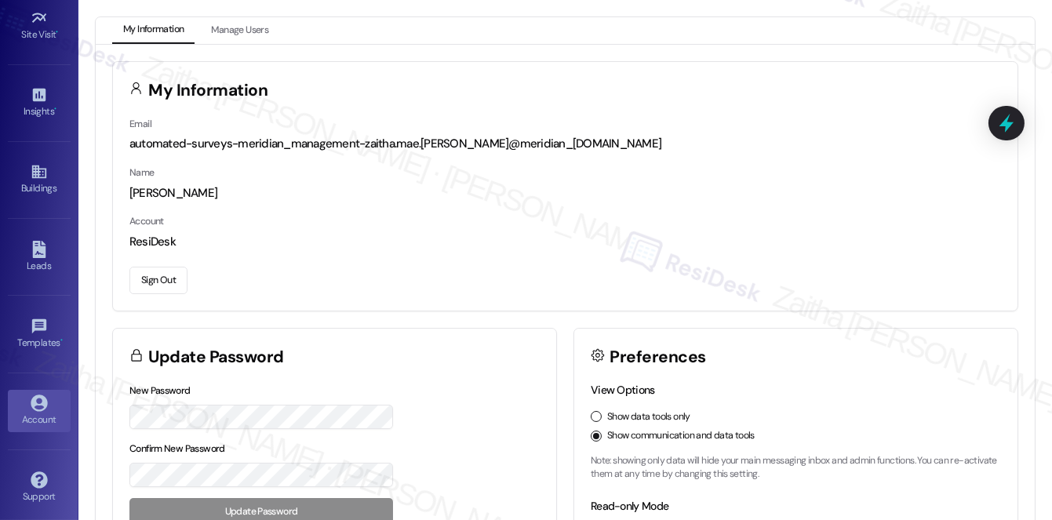
click at [152, 287] on button "Sign Out" at bounding box center [158, 280] width 58 height 27
